Goal: Navigation & Orientation: Understand site structure

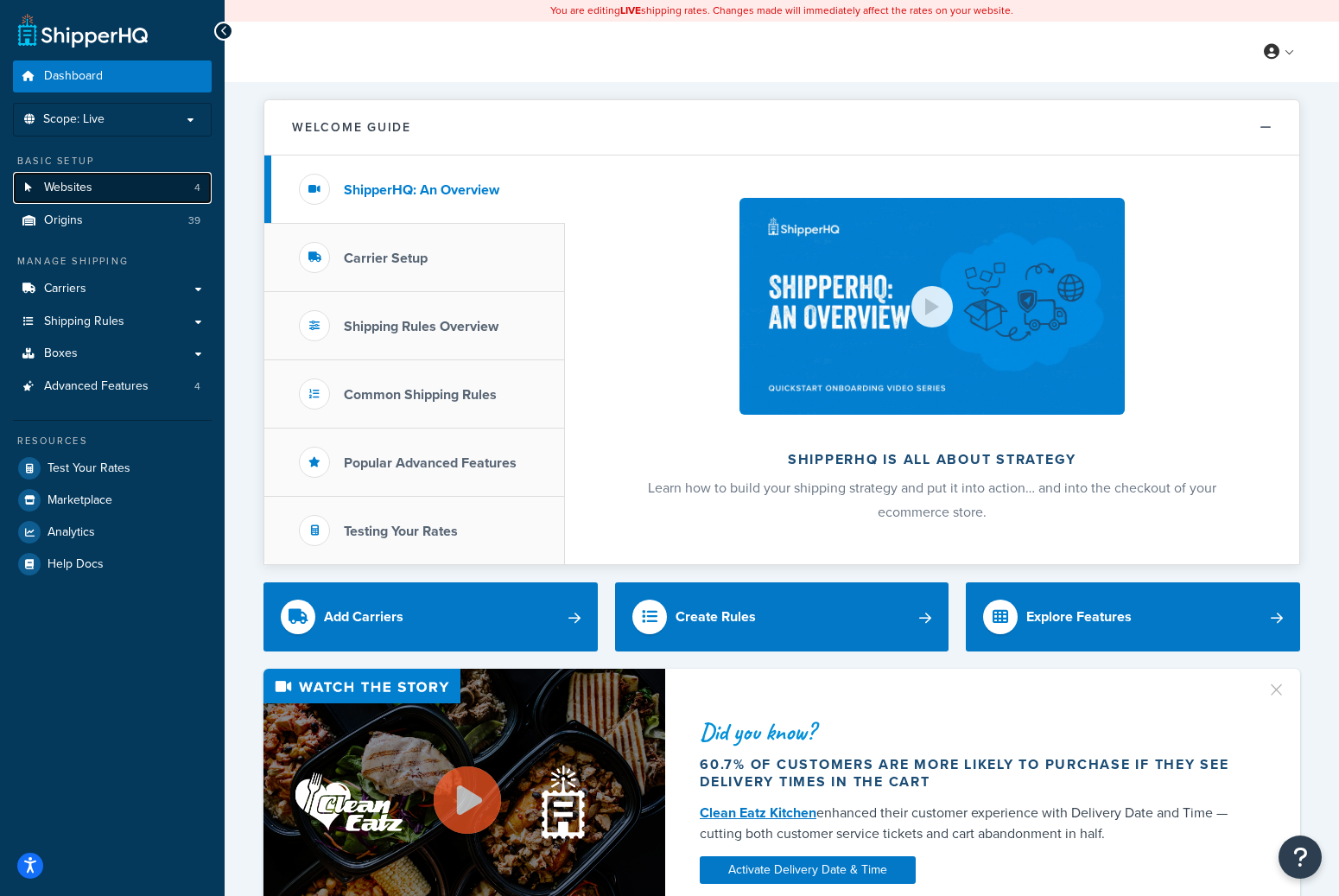
click at [128, 193] on link "Websites 4" at bounding box center [112, 188] width 198 height 32
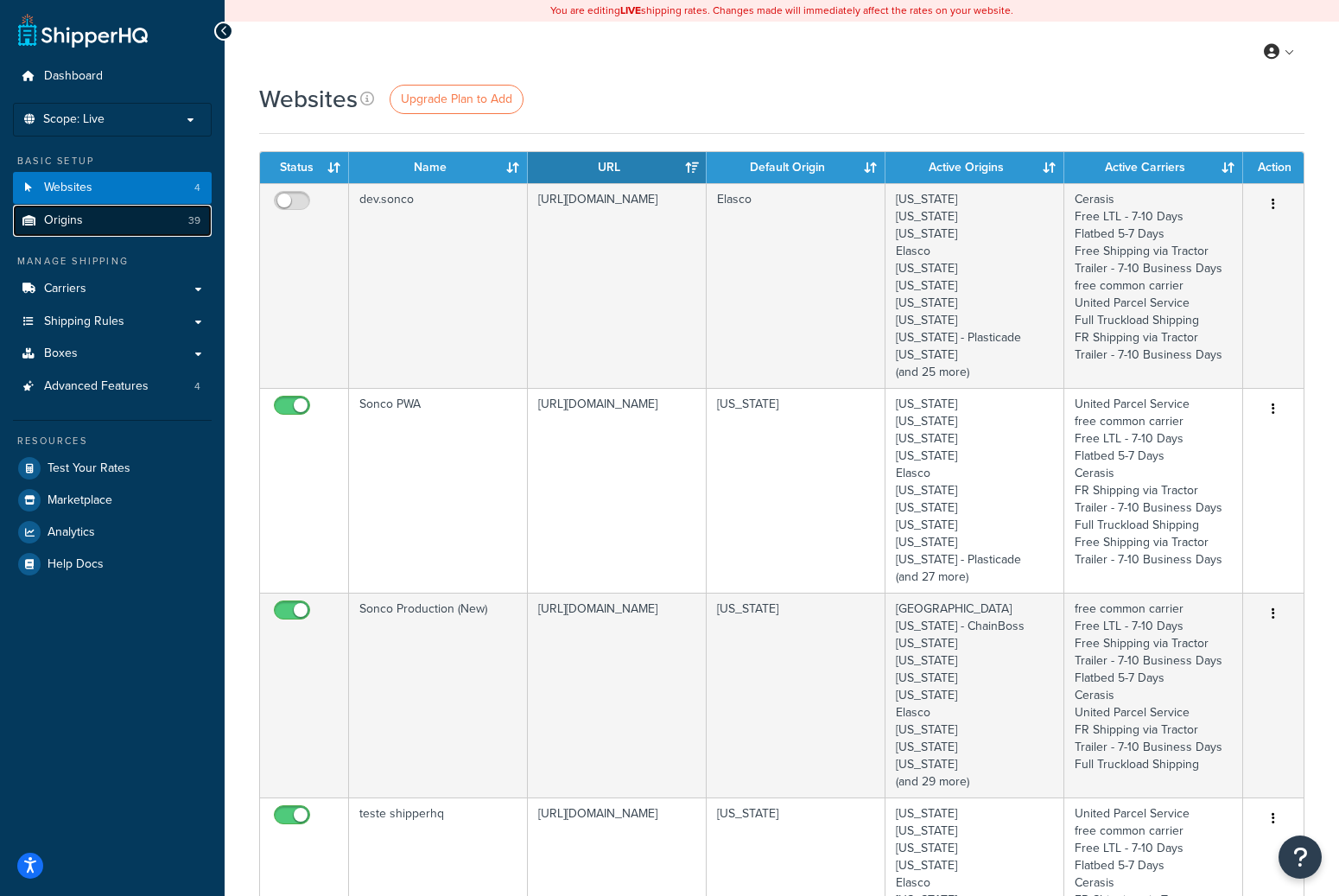
click at [92, 222] on link "Origins 39" at bounding box center [112, 220] width 198 height 32
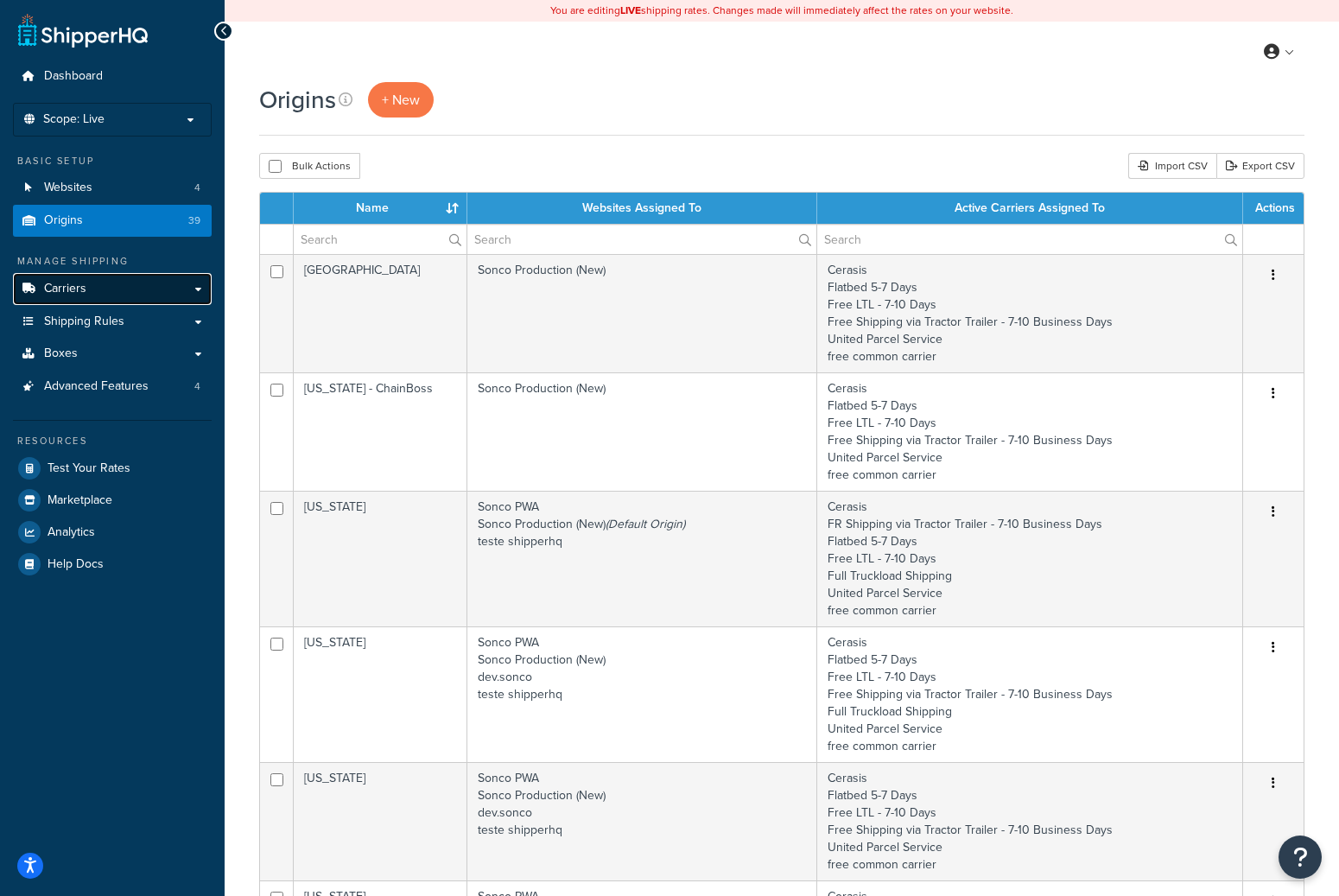
click at [92, 294] on link "Carriers" at bounding box center [112, 289] width 198 height 32
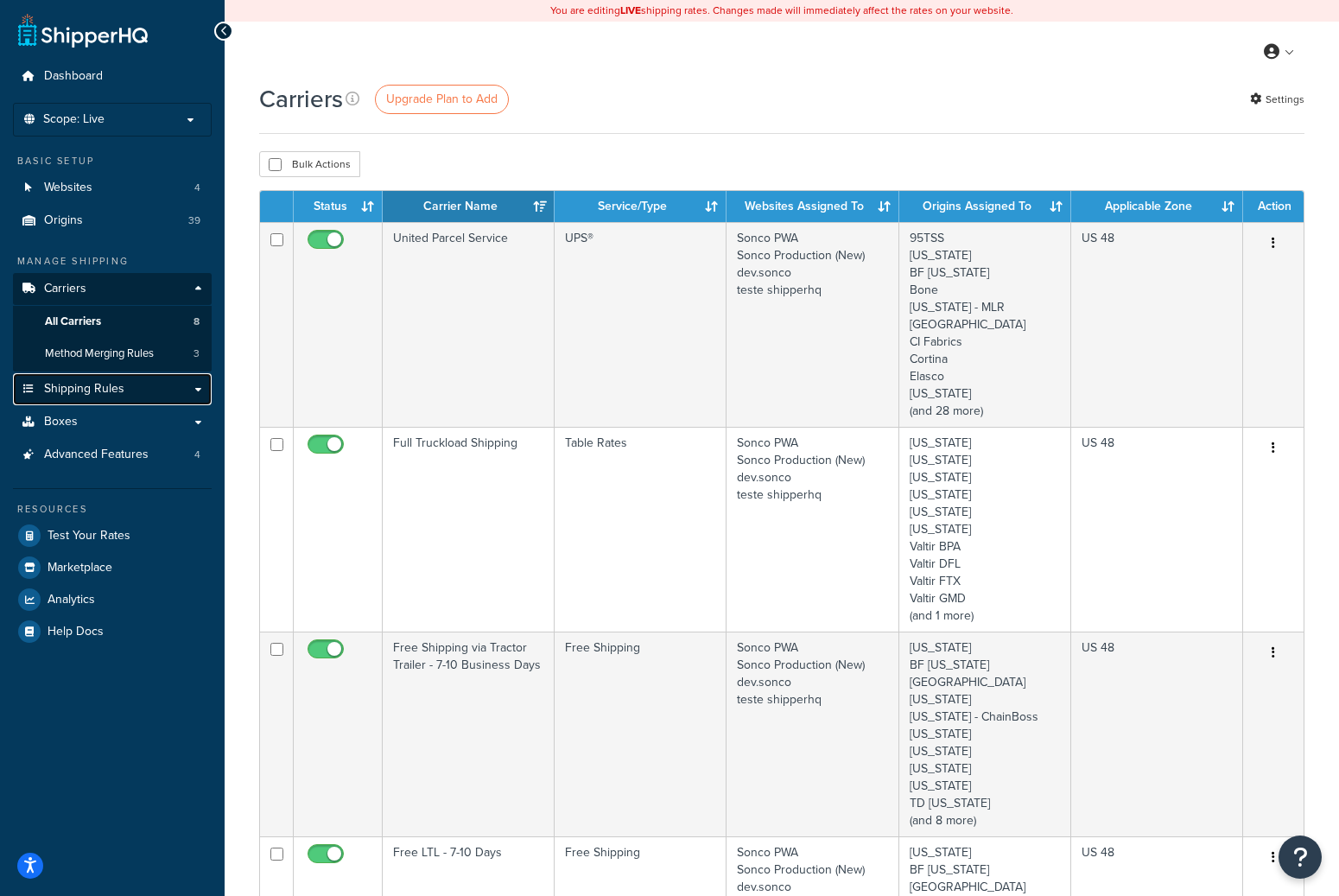
click at [91, 390] on span "Shipping Rules" at bounding box center [84, 389] width 81 height 15
